Goal: Task Accomplishment & Management: Complete application form

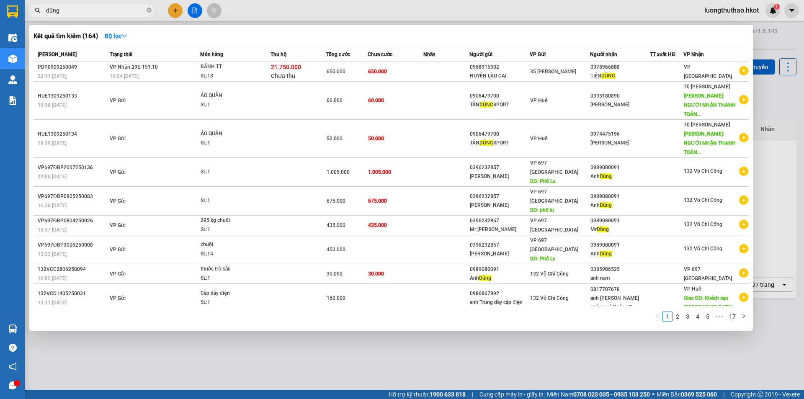
click at [106, 10] on input "dũng" at bounding box center [95, 10] width 99 height 9
type input "d"
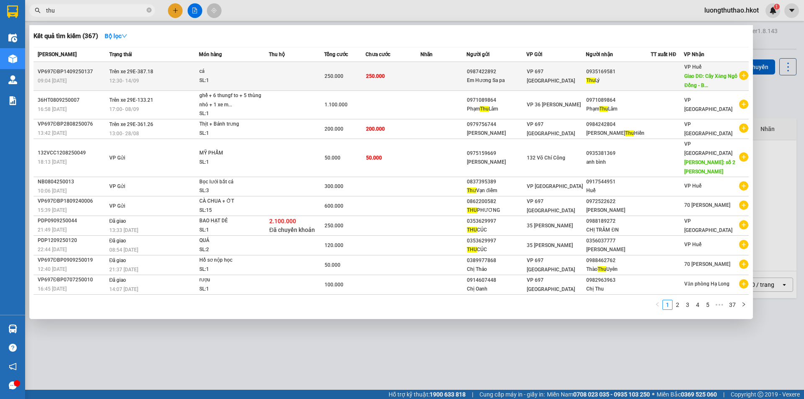
type input "thu"
click at [90, 81] on div "09:04 [DATE]" at bounding box center [72, 80] width 69 height 9
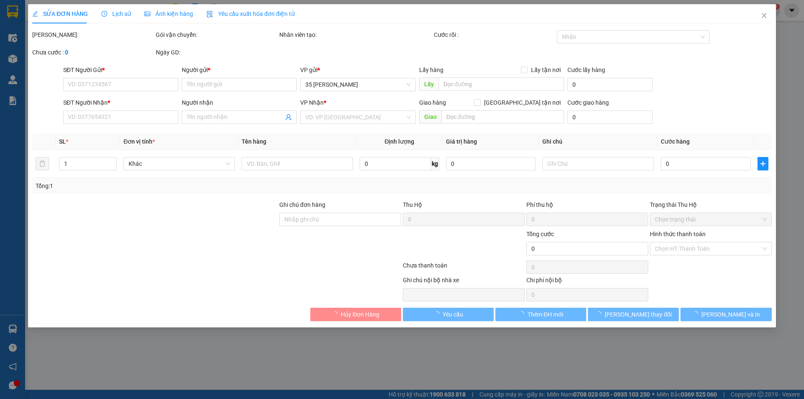
type input "0987422892"
type input "Em Hương Sa pa"
type input "0935169581"
type input "Thu Lý"
type input "Cây Xăng Ngô Đồng - Bến Xe Phía [GEOGRAPHIC_DATA]"
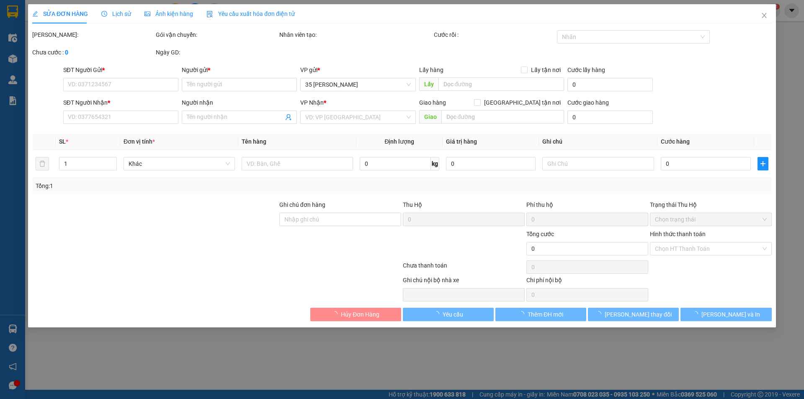
type input "250.000"
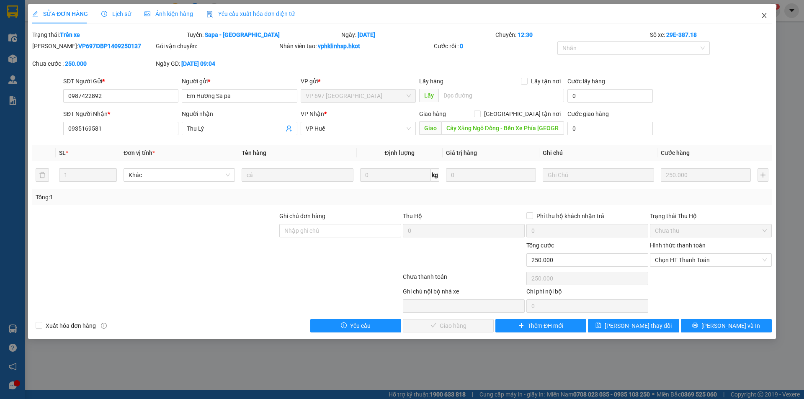
click at [762, 13] on icon "close" at bounding box center [764, 15] width 7 height 7
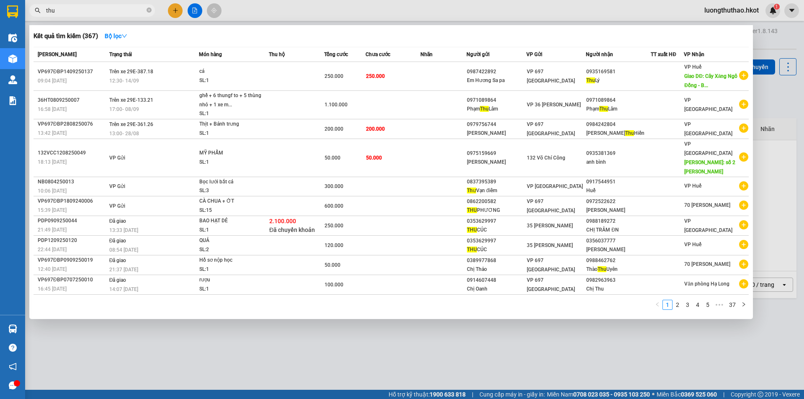
click at [65, 10] on input "thu" at bounding box center [95, 10] width 99 height 9
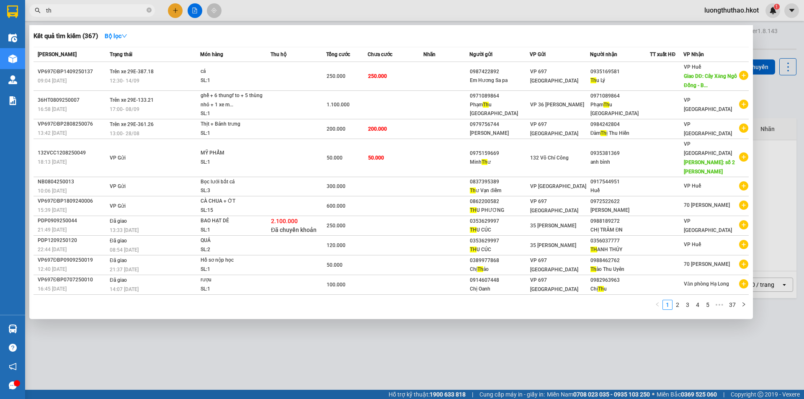
type input "t"
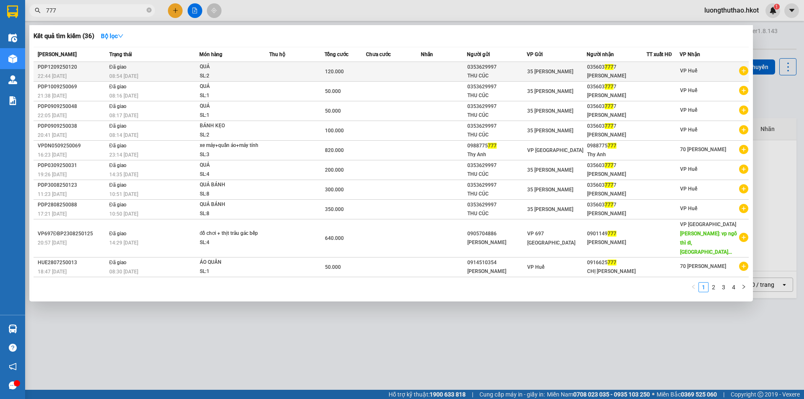
type input "777"
click at [371, 75] on td at bounding box center [393, 72] width 55 height 20
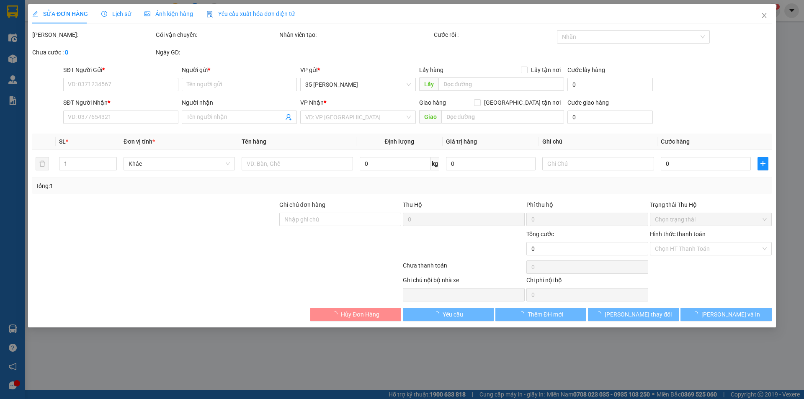
type input "0353629997"
type input "THU CÚC"
type input "0356037777"
type input "[PERSON_NAME]"
type input "Sang đã ck cho cty ngày 13/9"
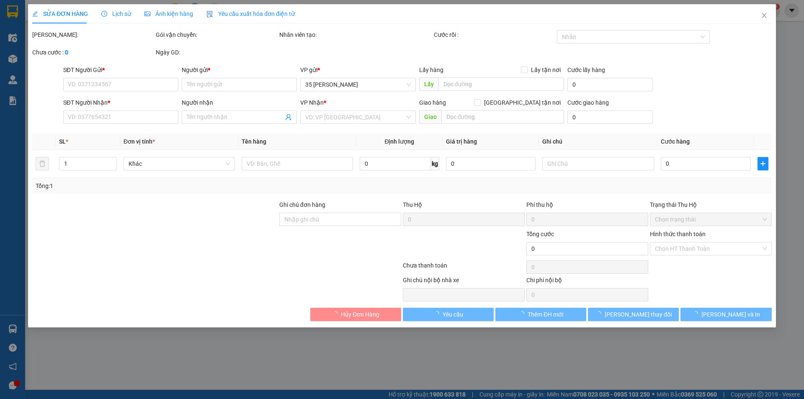
type input "120.000"
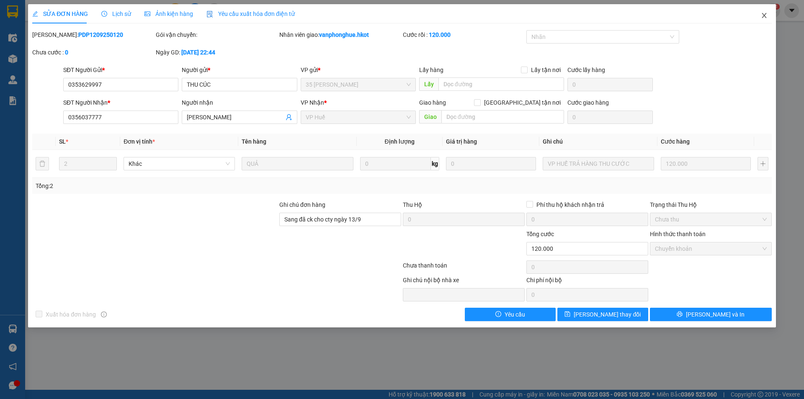
click at [762, 17] on icon "close" at bounding box center [764, 15] width 7 height 7
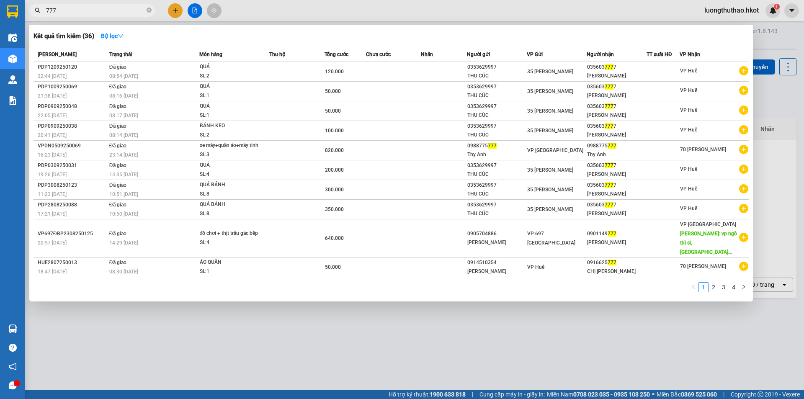
click at [112, 10] on input "777" at bounding box center [95, 10] width 99 height 9
type input "7"
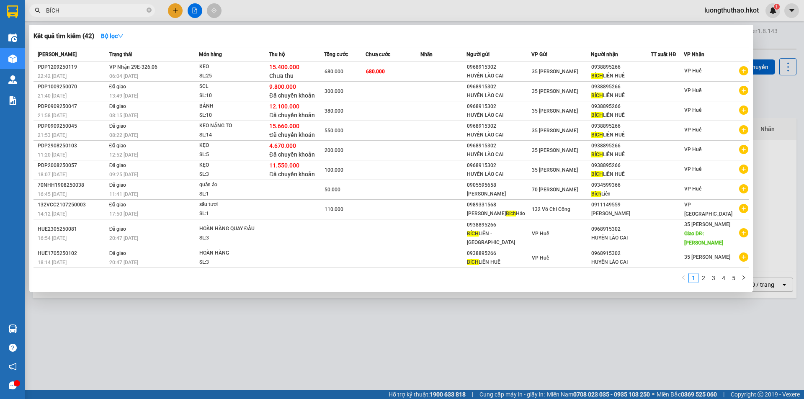
type input "BÍCH"
click at [413, 75] on td "680.000" at bounding box center [393, 72] width 55 height 20
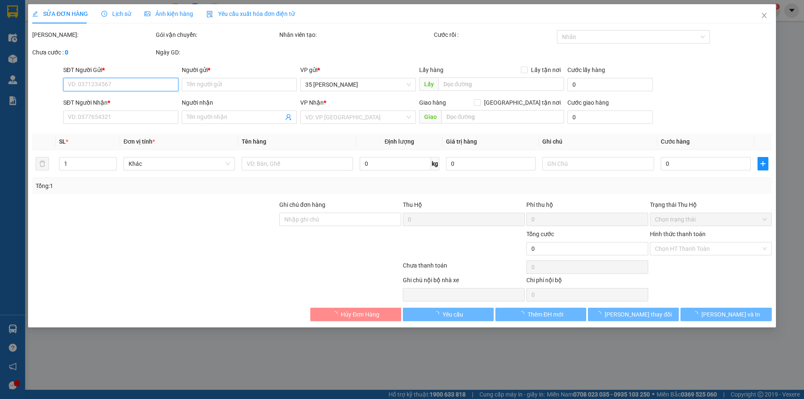
type input "0968915302"
type input "HUYỀN LÀO CAI"
type input "0938895266"
type input "BÍCH LIÊN HUẾ"
type input "680.000"
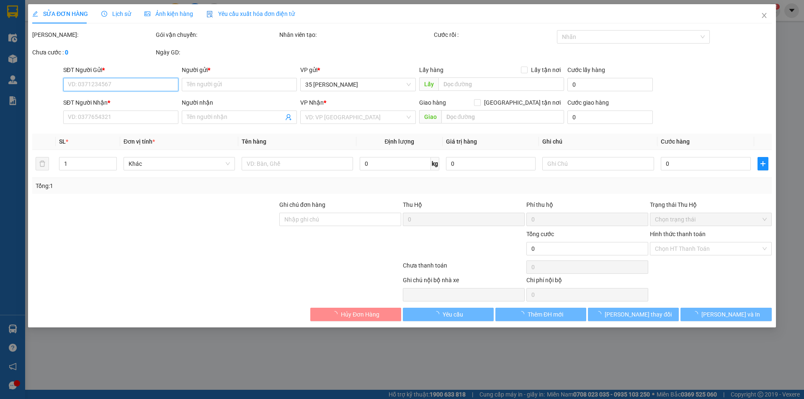
type input "680.000"
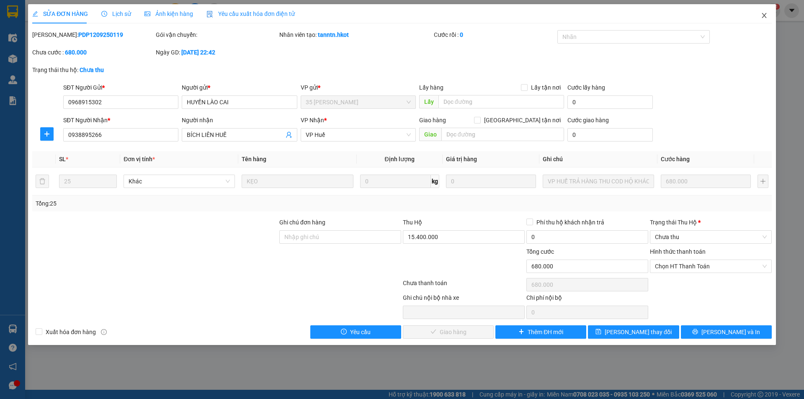
click at [766, 14] on icon "close" at bounding box center [764, 15] width 5 height 5
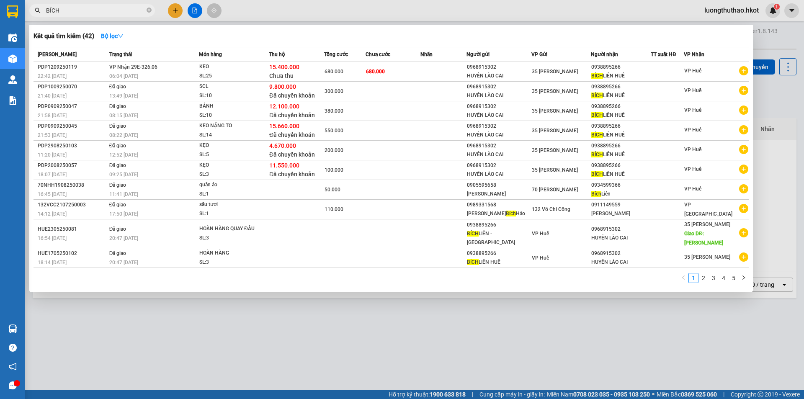
click at [93, 9] on input "BÍCH" at bounding box center [95, 10] width 99 height 9
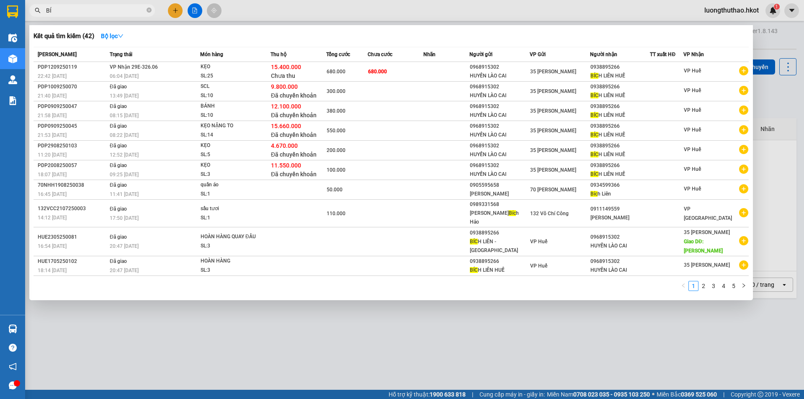
type input "B"
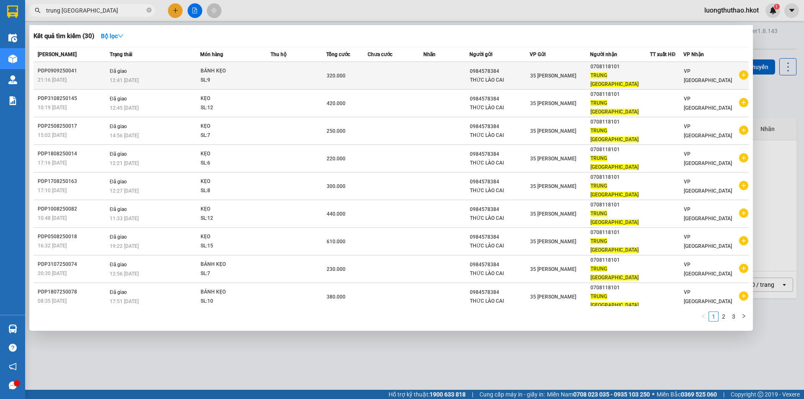
type input "trung [GEOGRAPHIC_DATA]"
click at [295, 65] on td at bounding box center [299, 76] width 56 height 28
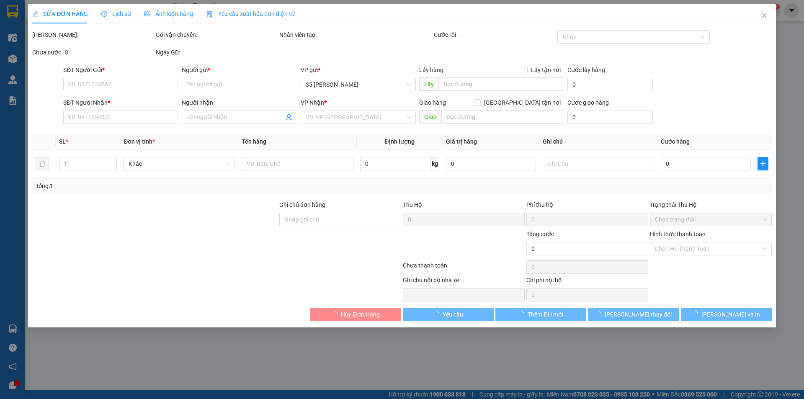
type input "0984578384"
type input "THỨC LÀO CAI"
type input "0708118101"
type input "TRUNG [GEOGRAPHIC_DATA]"
type input "320.000"
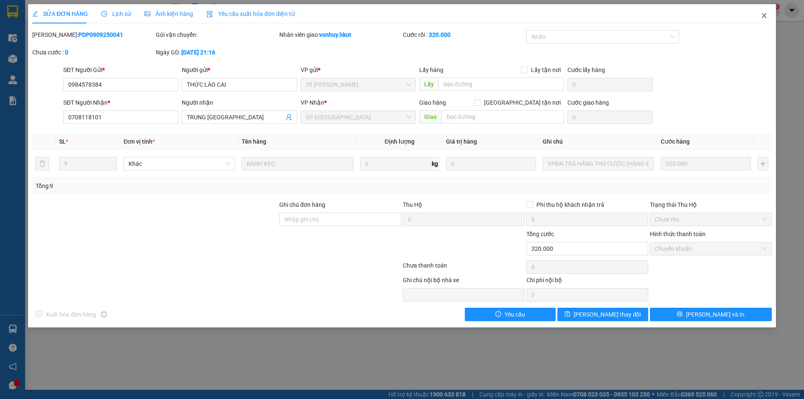
click at [761, 14] on icon "close" at bounding box center [764, 15] width 7 height 7
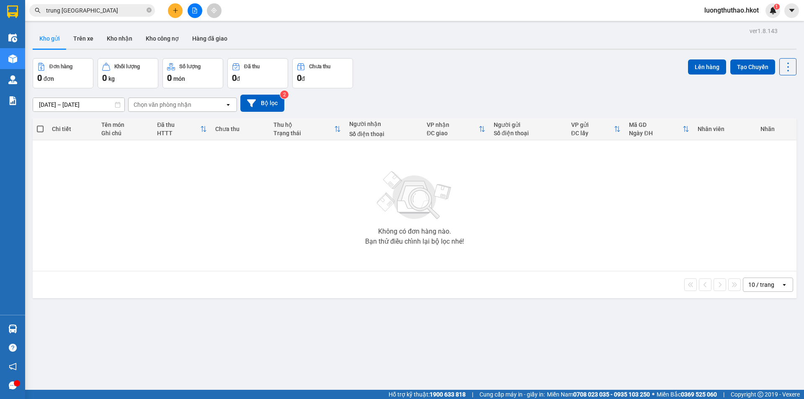
click at [94, 10] on input "trung [GEOGRAPHIC_DATA]" at bounding box center [95, 10] width 99 height 9
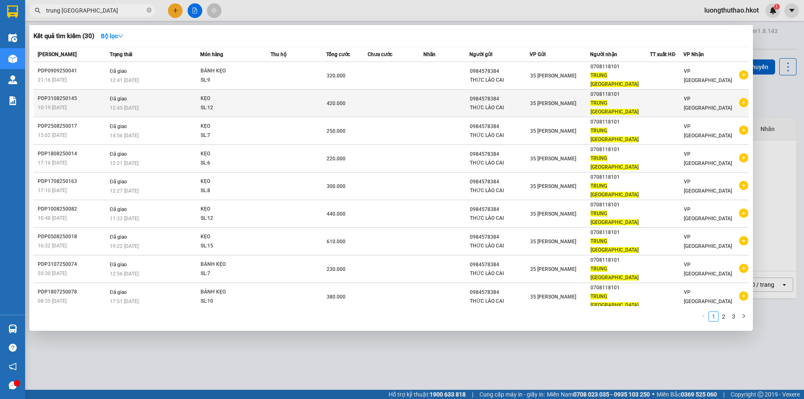
click at [364, 99] on div "420.000" at bounding box center [347, 103] width 41 height 9
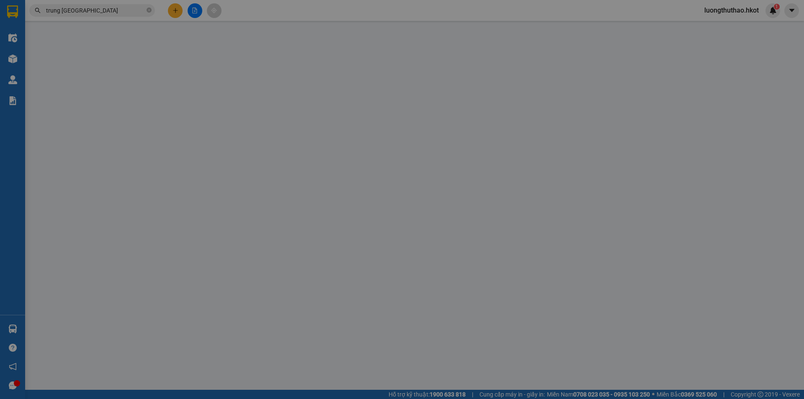
type input "0984578384"
type input "THỨC LÀO CAI"
type input "0708118101"
type input "TRUNG [GEOGRAPHIC_DATA]"
type input "420.000"
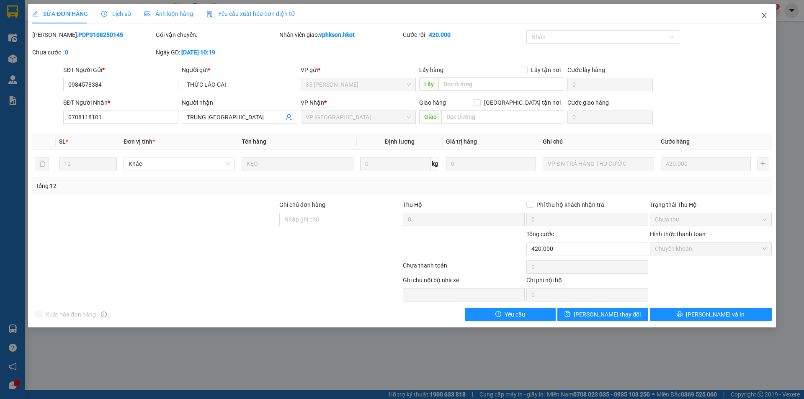
click at [760, 14] on span "Close" at bounding box center [764, 15] width 23 height 23
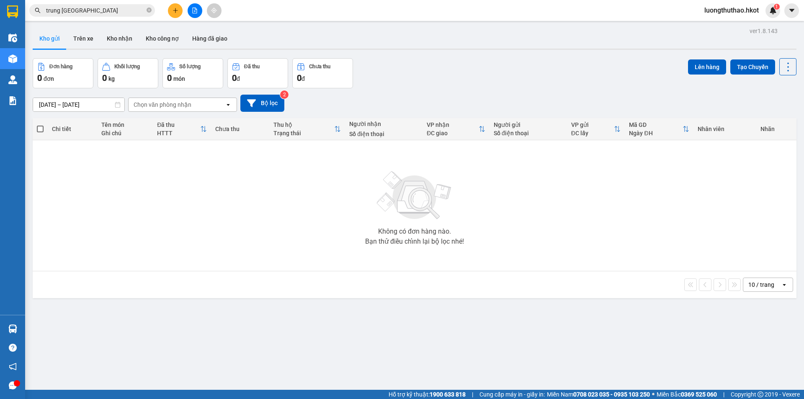
click at [109, 7] on input "trung [GEOGRAPHIC_DATA]" at bounding box center [95, 10] width 99 height 9
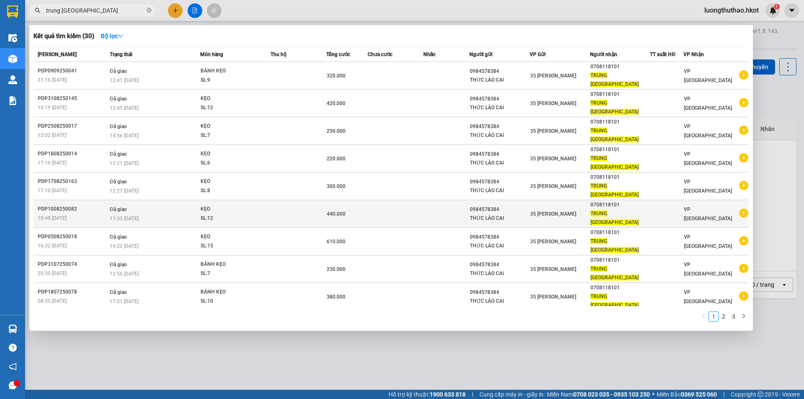
click at [429, 200] on td at bounding box center [447, 214] width 47 height 28
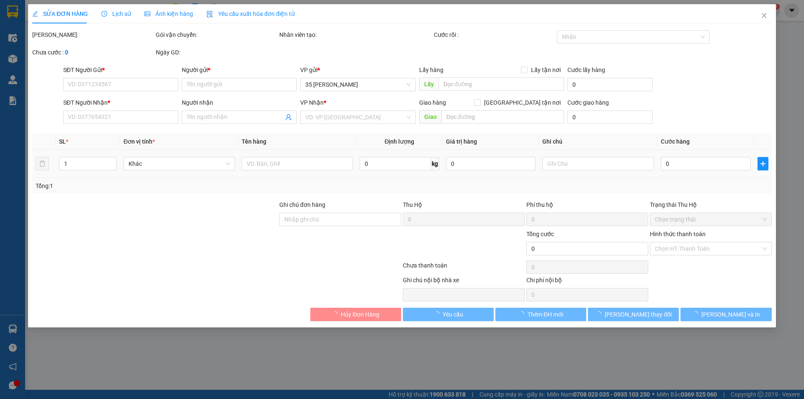
type input "0984578384"
type input "THỨC LÀO CAI"
type input "0708118101"
type input "TRUNG [GEOGRAPHIC_DATA]"
type input "440.000"
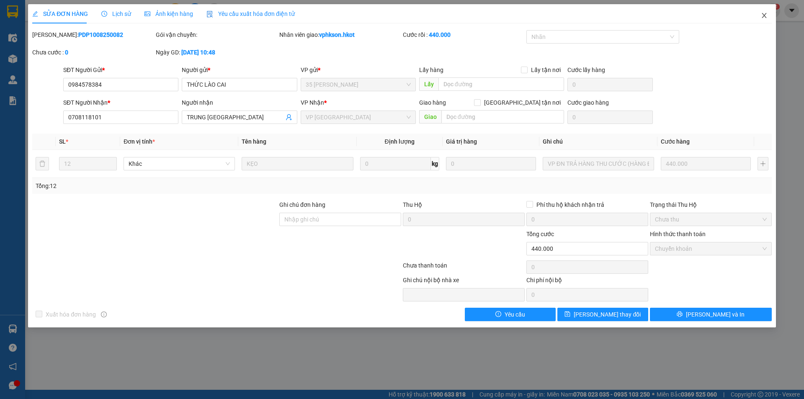
click at [765, 14] on icon "close" at bounding box center [764, 15] width 7 height 7
